Goal: Check status: Check status

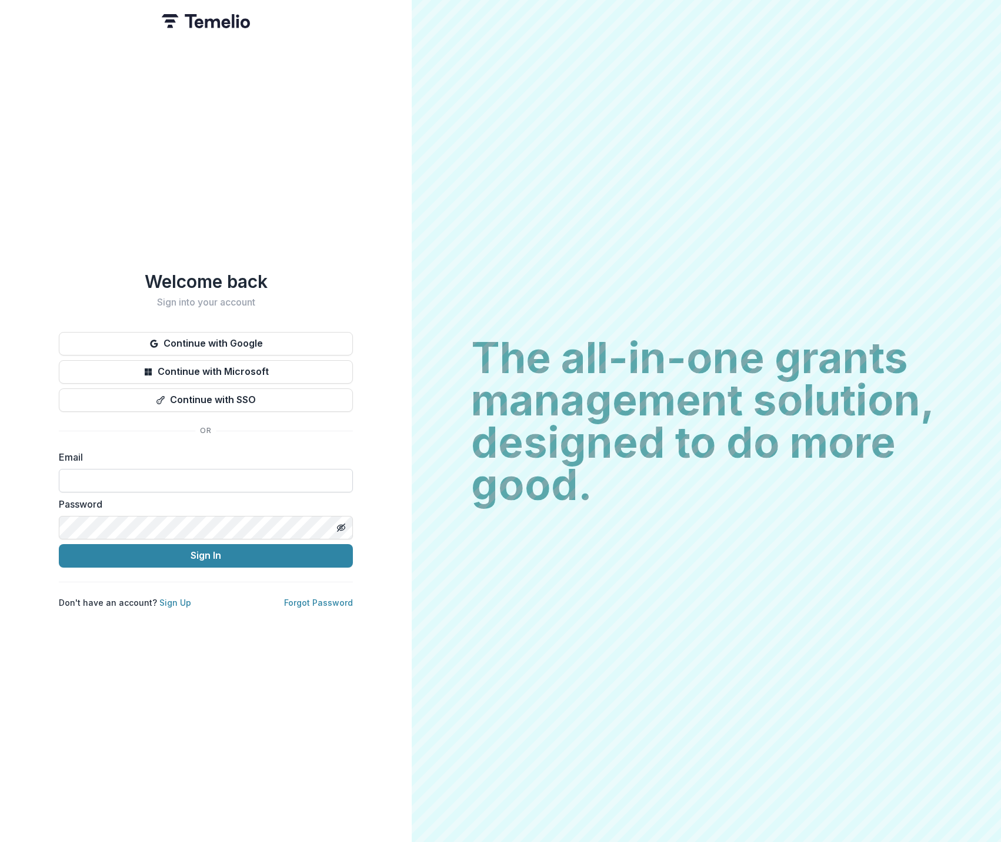
click at [268, 480] on input at bounding box center [206, 481] width 294 height 24
type input "**********"
click at [219, 553] on button "Sign In" at bounding box center [206, 556] width 294 height 24
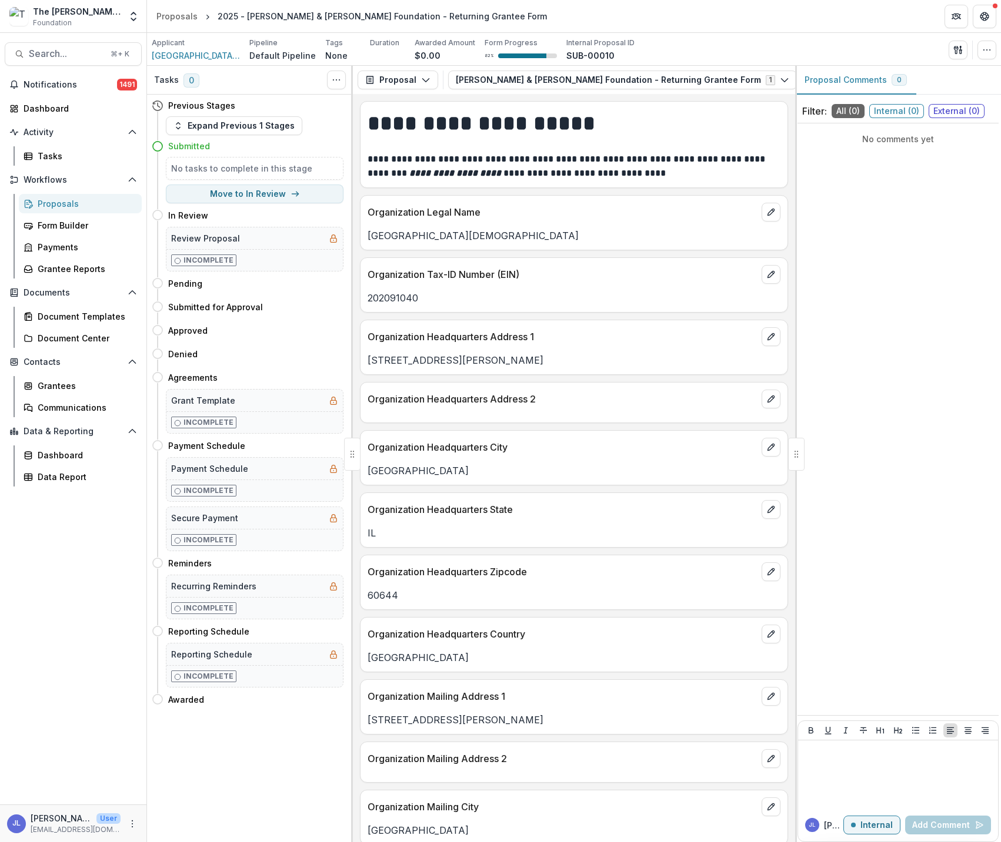
click at [59, 206] on div "Proposals" at bounding box center [85, 204] width 95 height 12
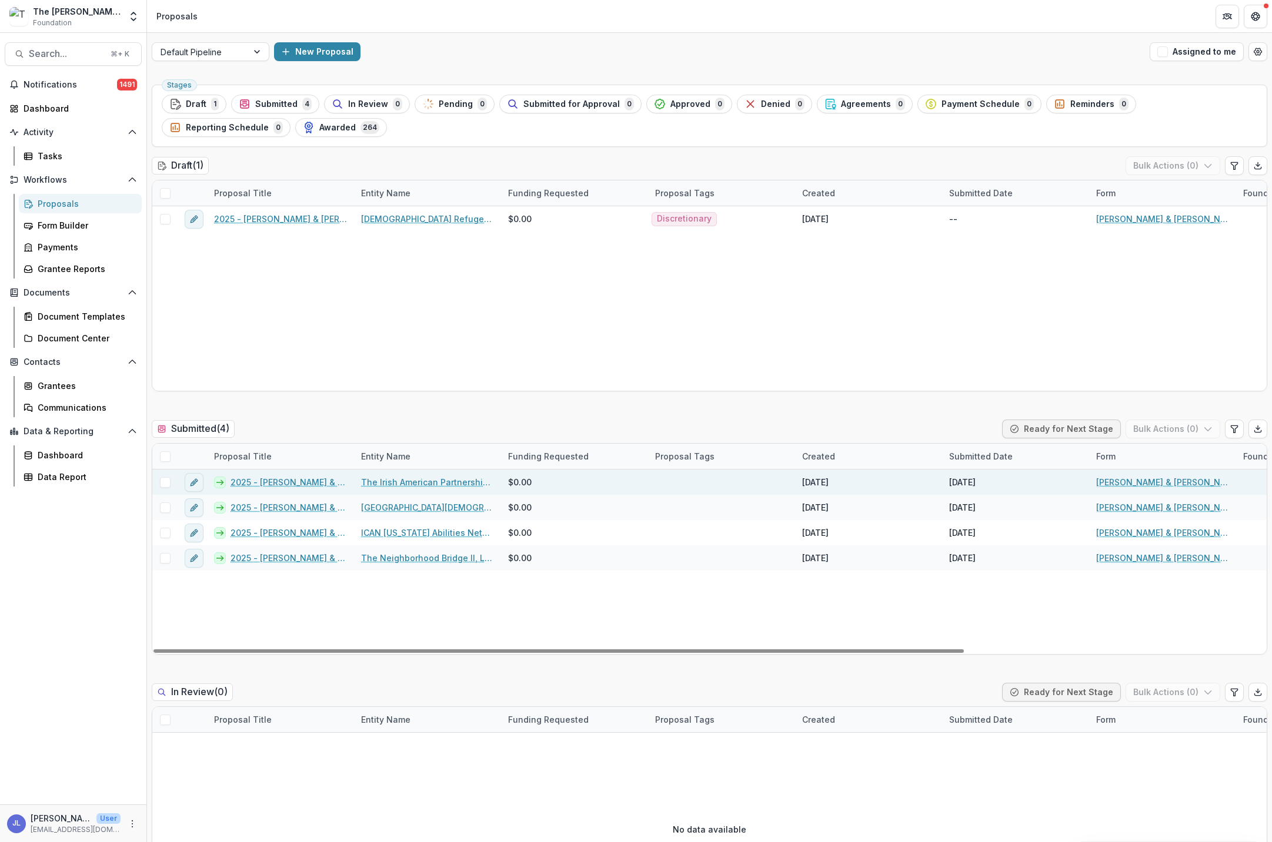
click at [414, 485] on link "The Irish American Partnership Inc" at bounding box center [427, 482] width 133 height 12
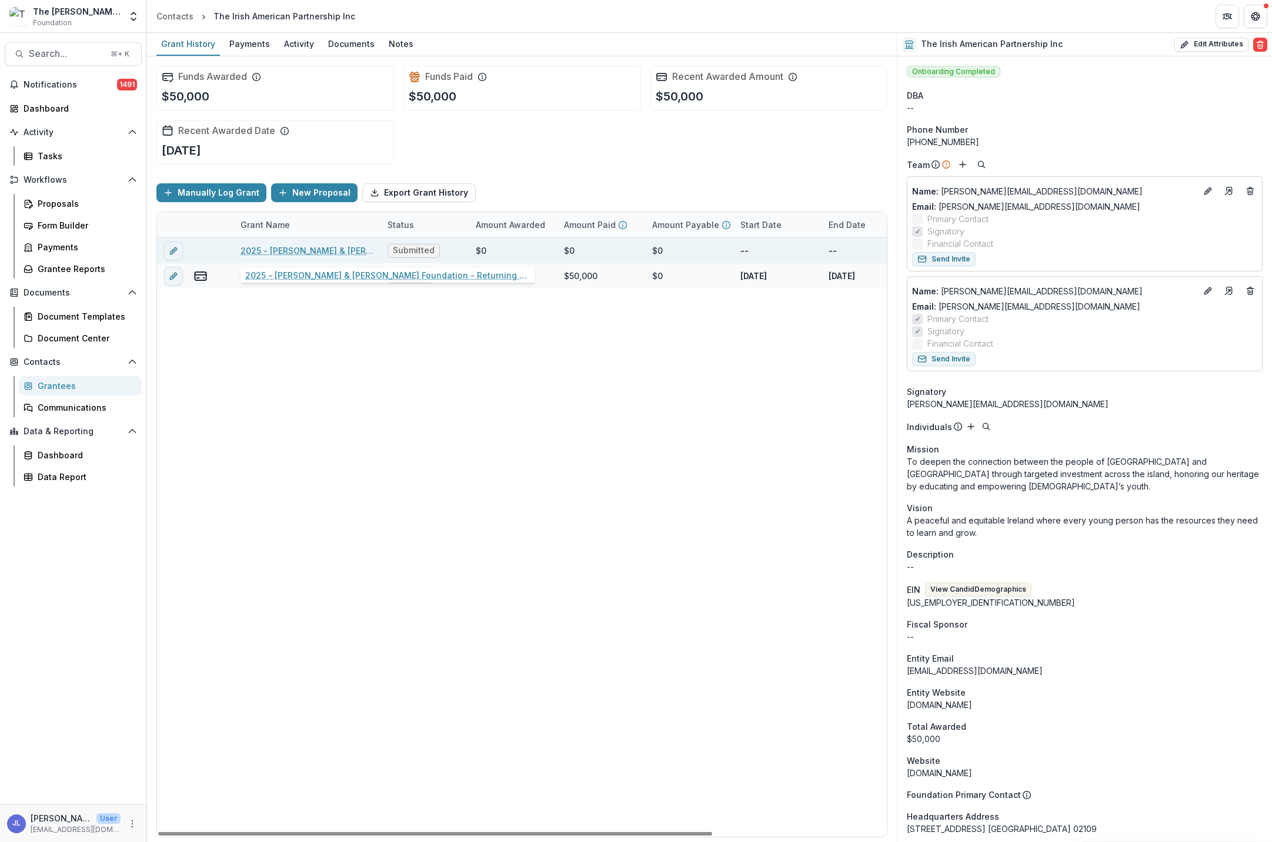
click at [323, 247] on link "2025 - [PERSON_NAME] & [PERSON_NAME] Foundation - Returning Grantee Form" at bounding box center [306, 251] width 133 height 12
